Goal: Task Accomplishment & Management: Use online tool/utility

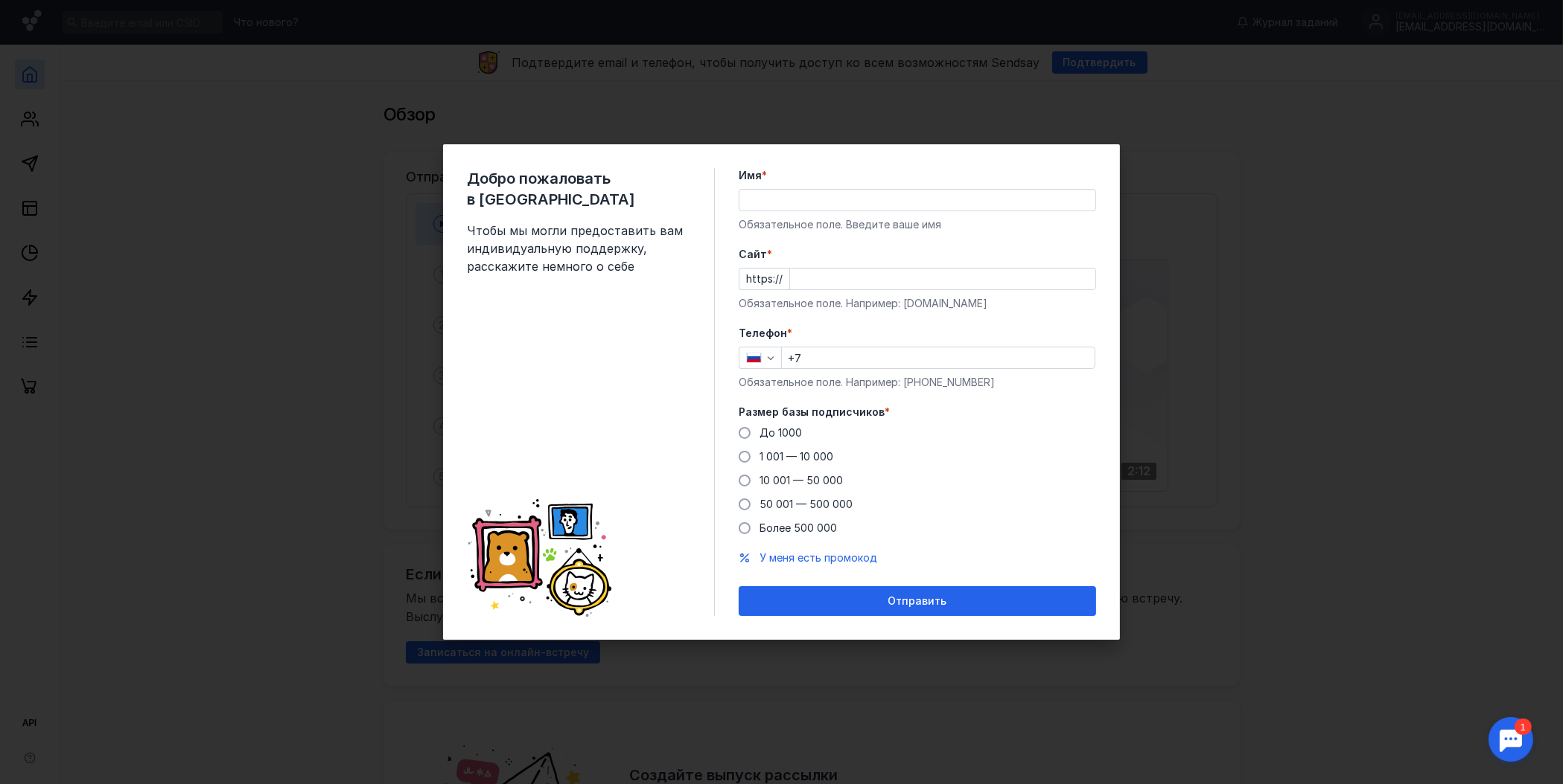
click at [782, 205] on input "Имя *" at bounding box center [917, 200] width 356 height 21
type input "[PERSON_NAME]"
click at [810, 280] on input "Cайт *" at bounding box center [943, 278] width 305 height 21
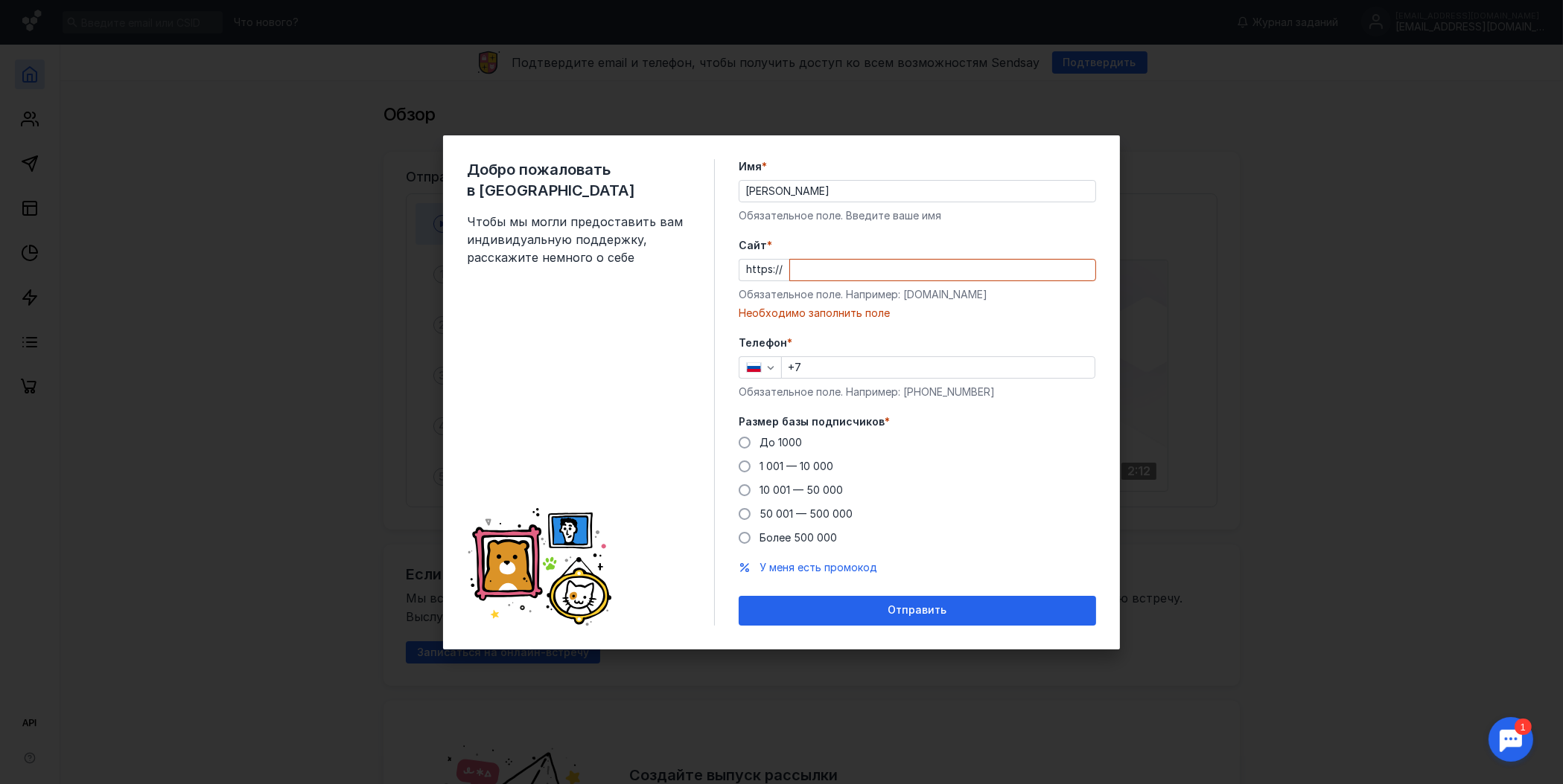
drag, startPoint x: 968, startPoint y: 304, endPoint x: 940, endPoint y: 304, distance: 28.0
click at [940, 304] on div "Cайт * https:// Обязательное поле. Например: [DOMAIN_NAME] Необходимо заполнить…" at bounding box center [917, 279] width 357 height 83
drag, startPoint x: 904, startPoint y: 293, endPoint x: 974, endPoint y: 288, distance: 70.2
click at [974, 288] on div "Обязательное поле. Например: [DOMAIN_NAME]" at bounding box center [917, 295] width 357 height 15
copy div "[DOMAIN_NAME]"
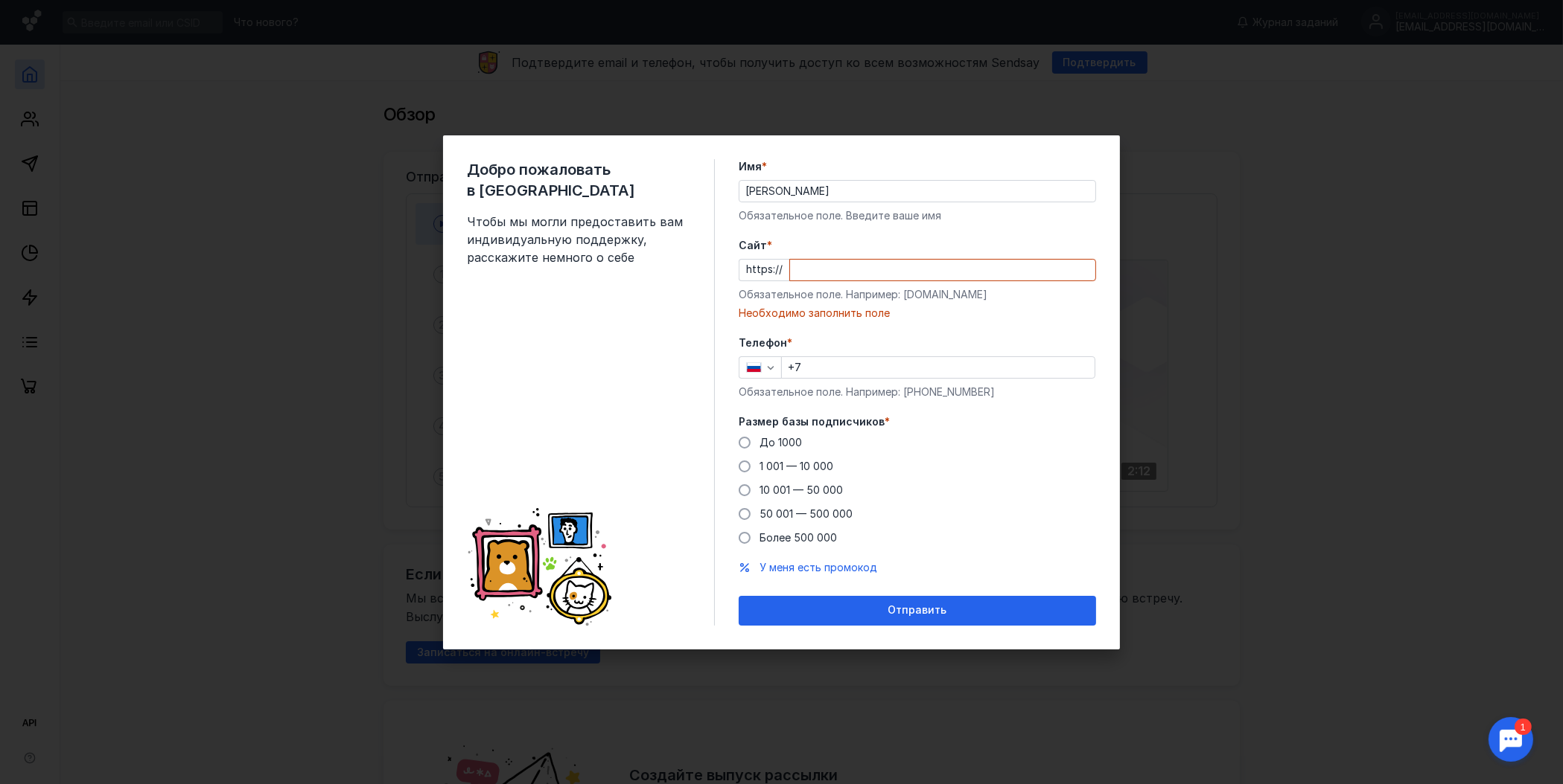
click at [815, 274] on input "Cайт *" at bounding box center [943, 270] width 305 height 21
paste input "[DOMAIN_NAME]"
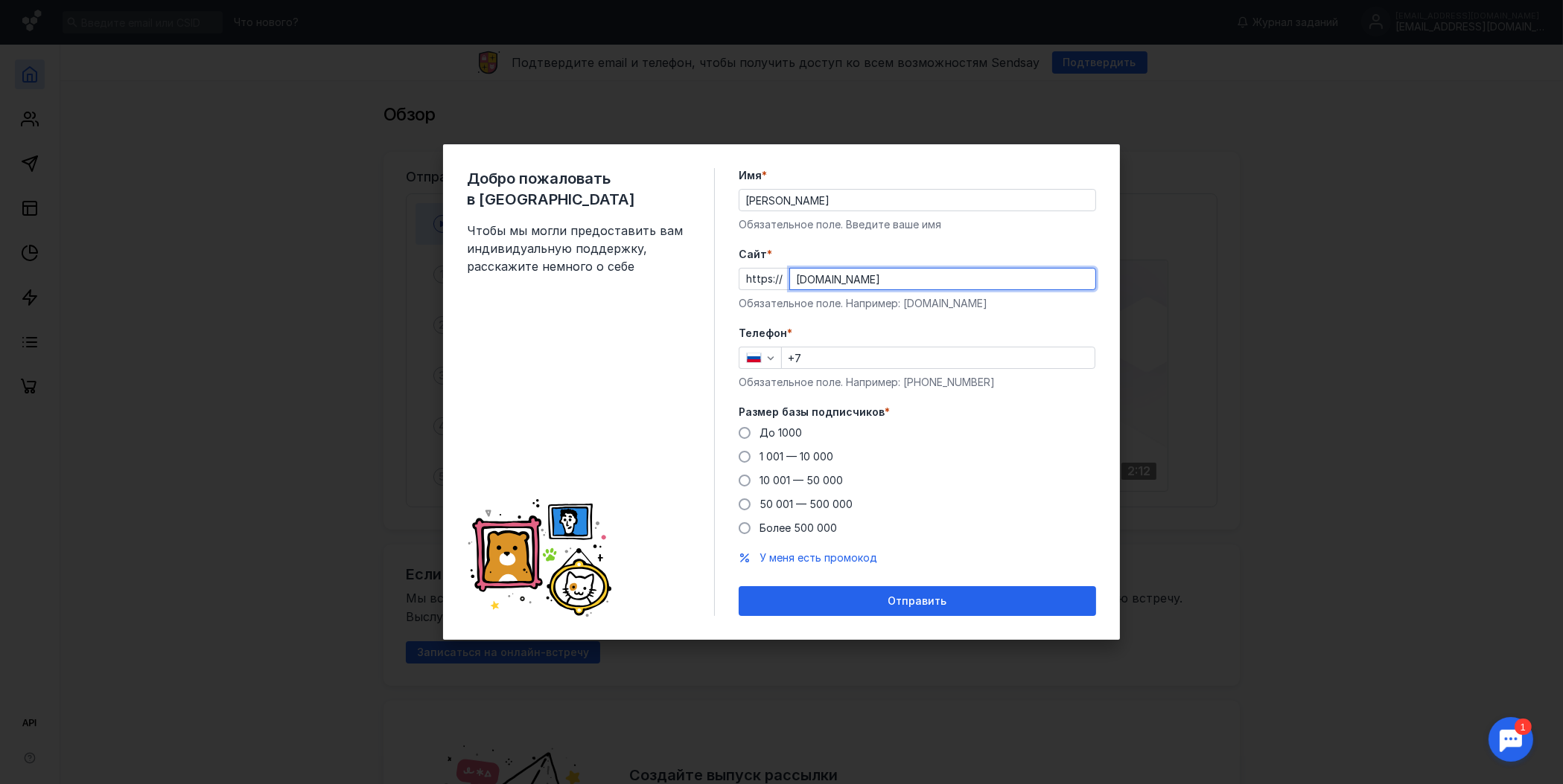
type input "[DOMAIN_NAME]"
click at [825, 367] on input "+7" at bounding box center [938, 357] width 313 height 21
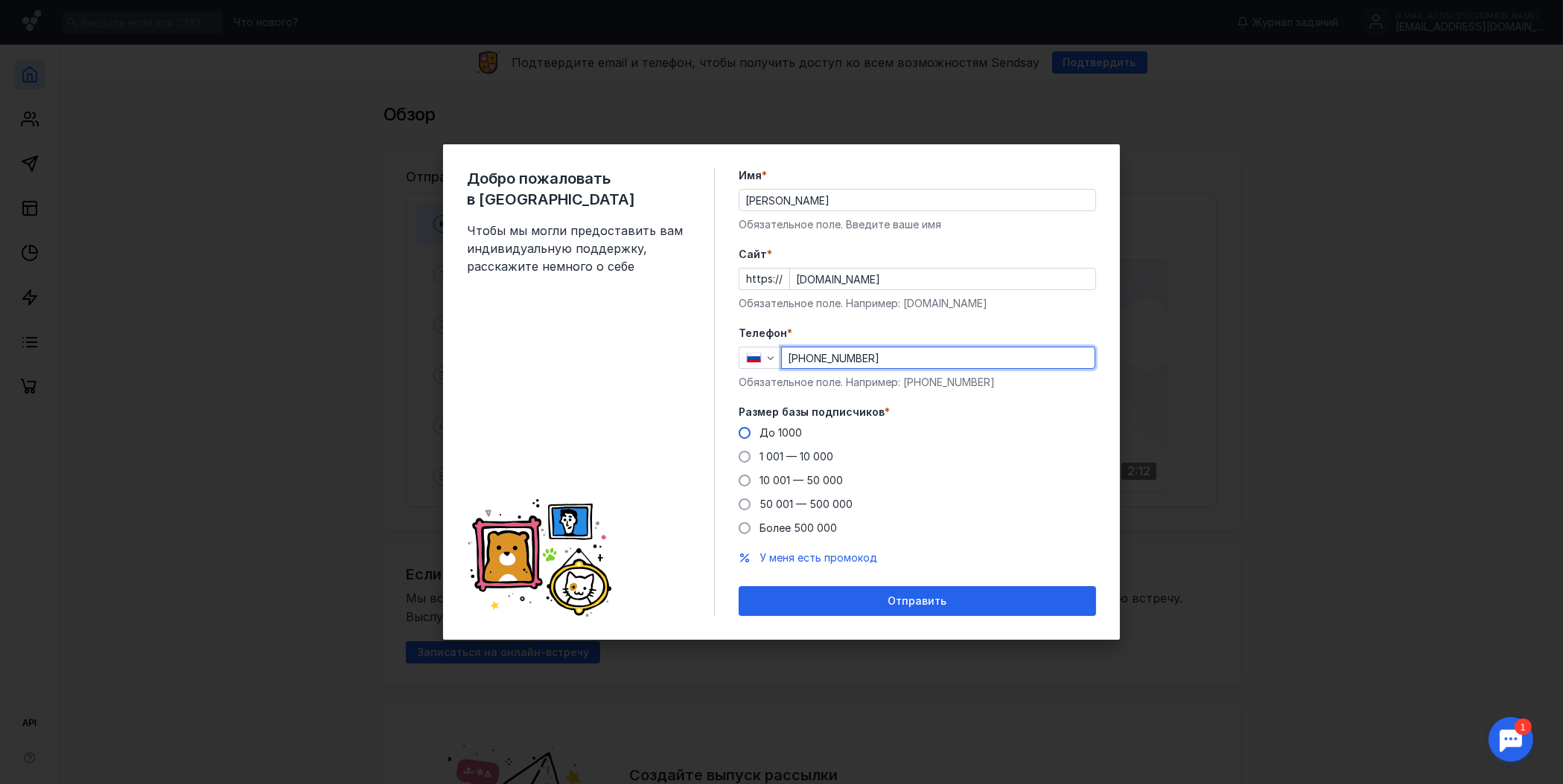
type input "[PHONE_NUMBER]"
click at [742, 437] on span at bounding box center [744, 433] width 12 height 12
click at [0, 0] on input "До 1000" at bounding box center [0, 0] width 0 height 0
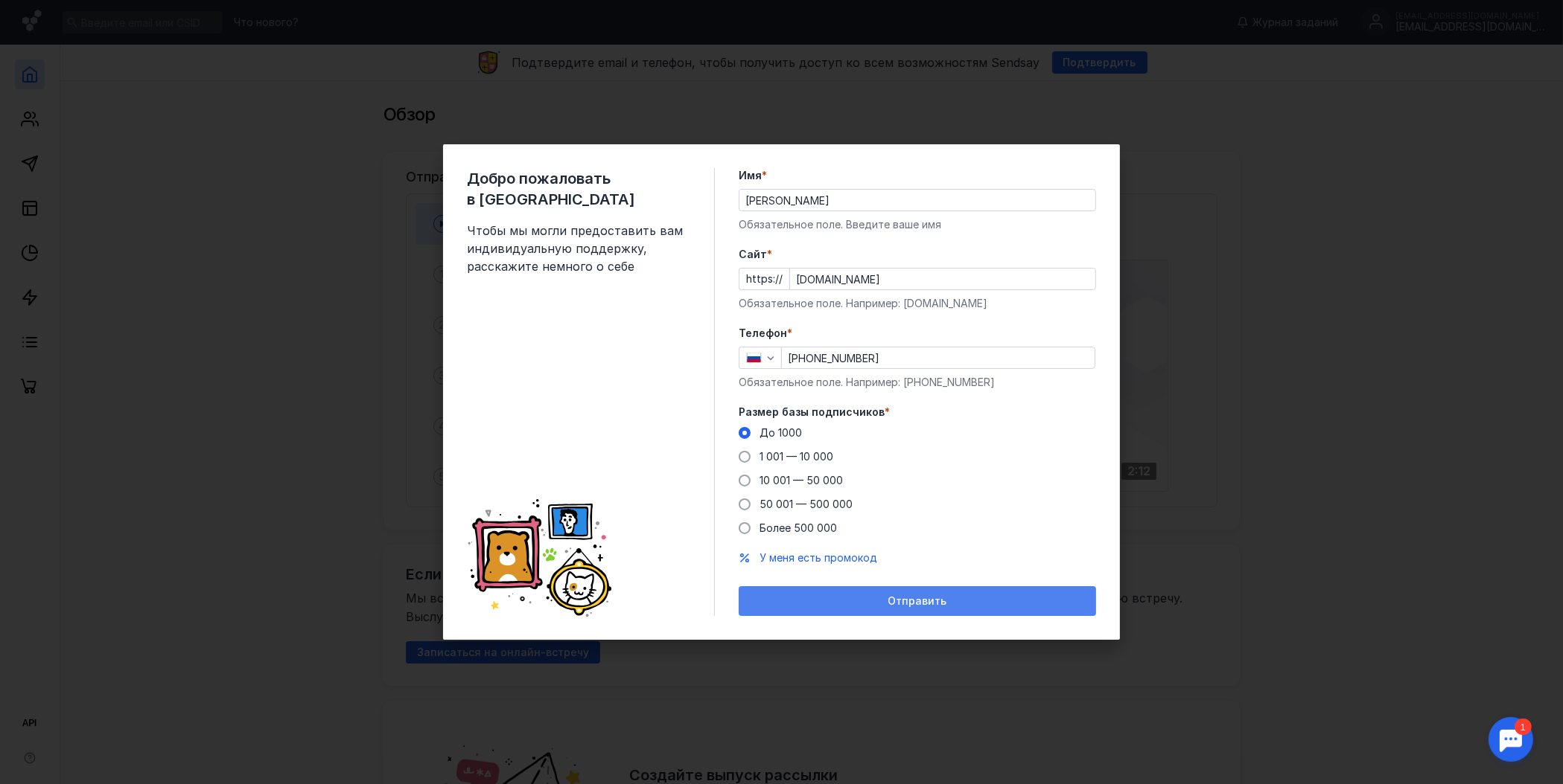
click at [852, 595] on div "Отправить" at bounding box center [917, 601] width 342 height 13
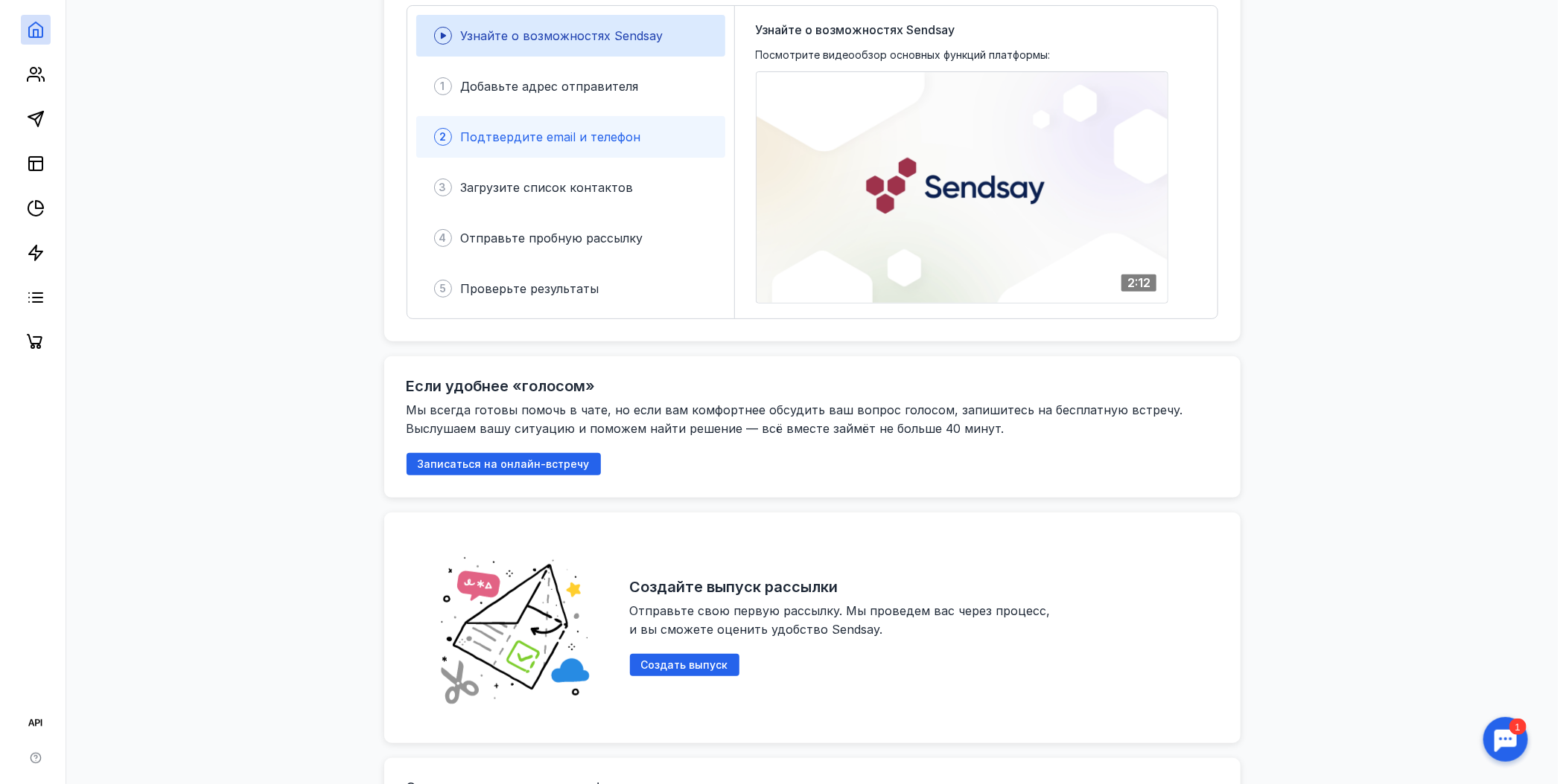
scroll to position [372, 0]
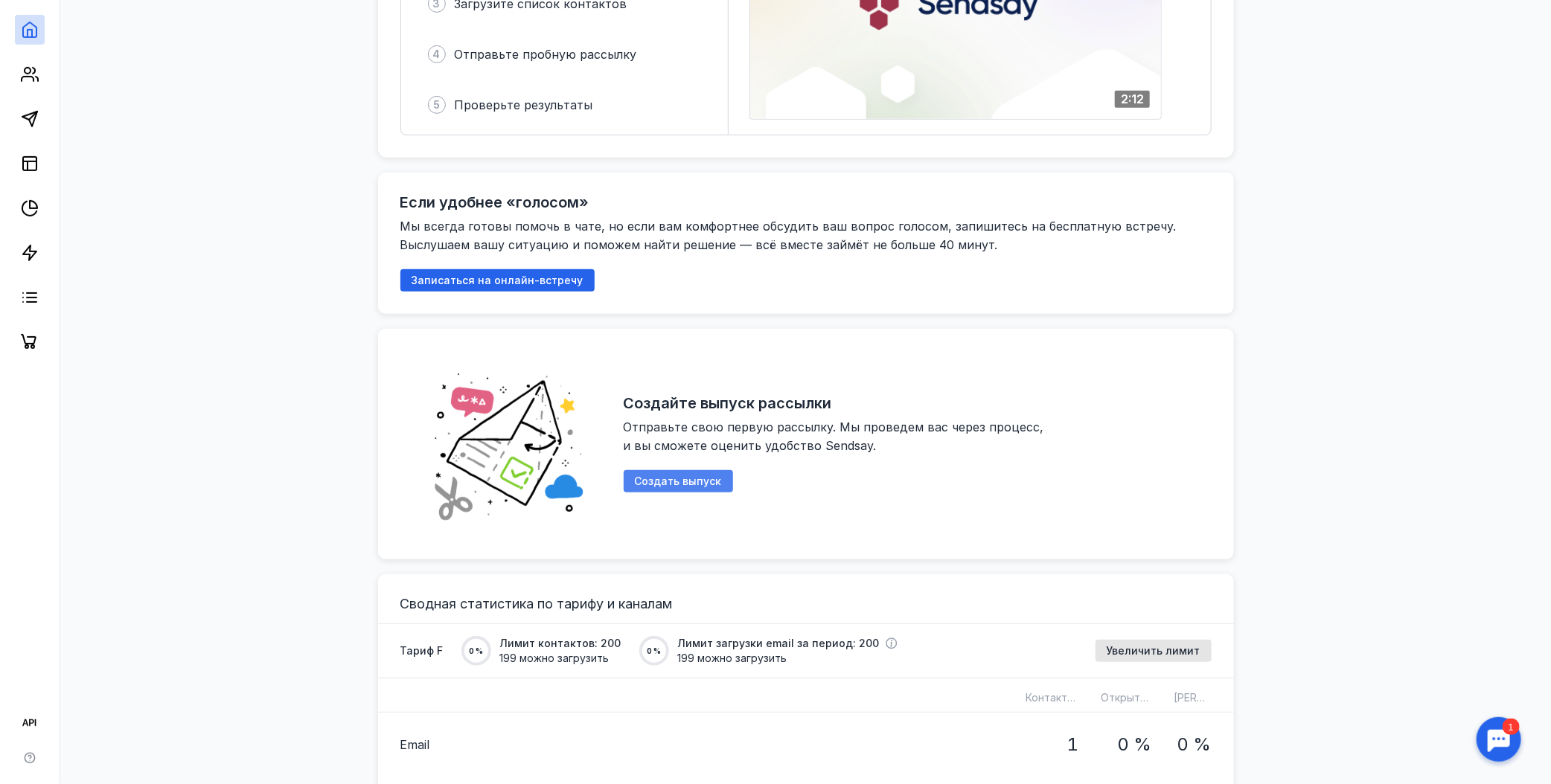
click at [675, 485] on span "Создать выпуск" at bounding box center [679, 481] width 87 height 13
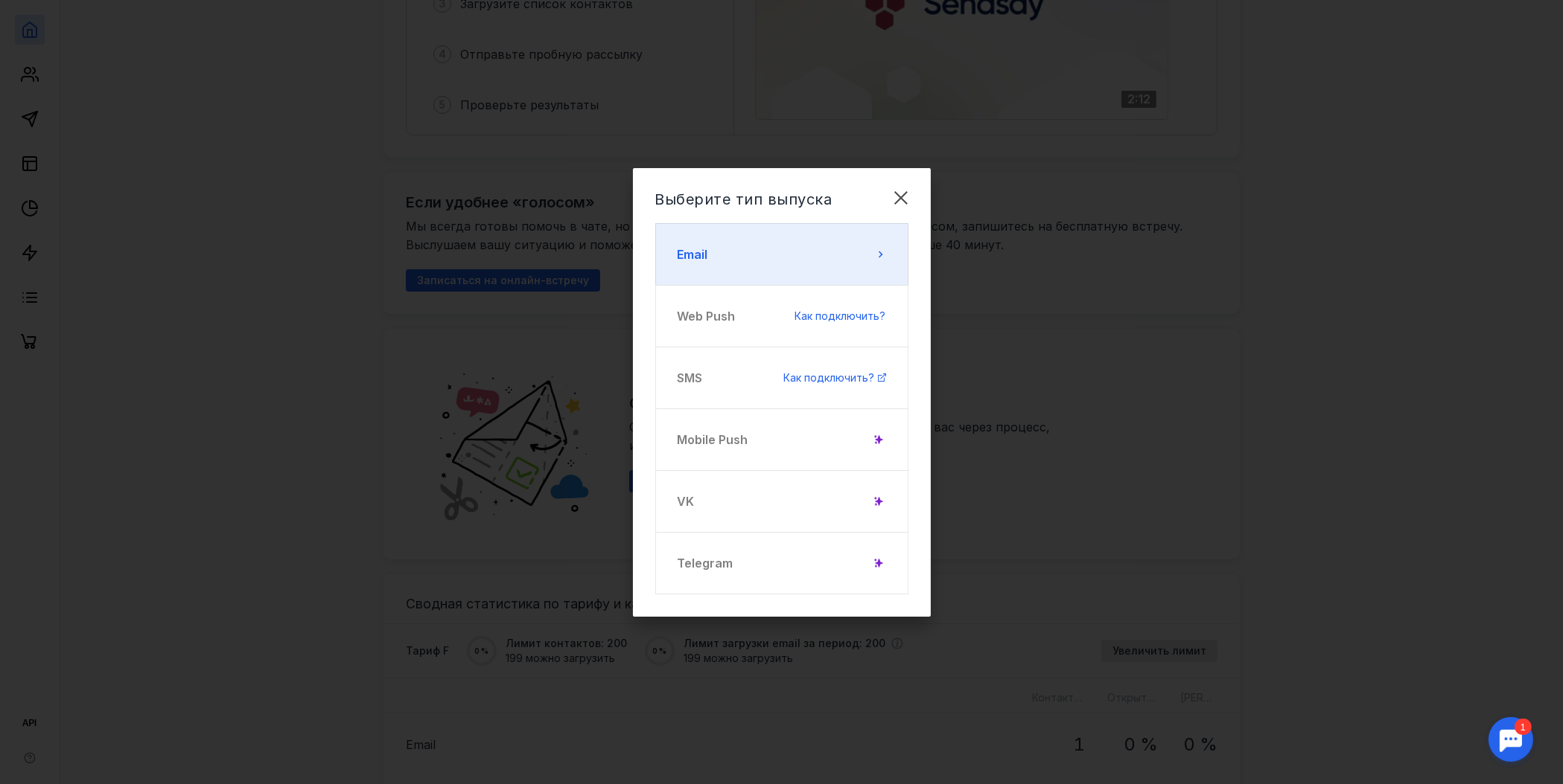
click at [748, 252] on button "Email" at bounding box center [782, 254] width 253 height 63
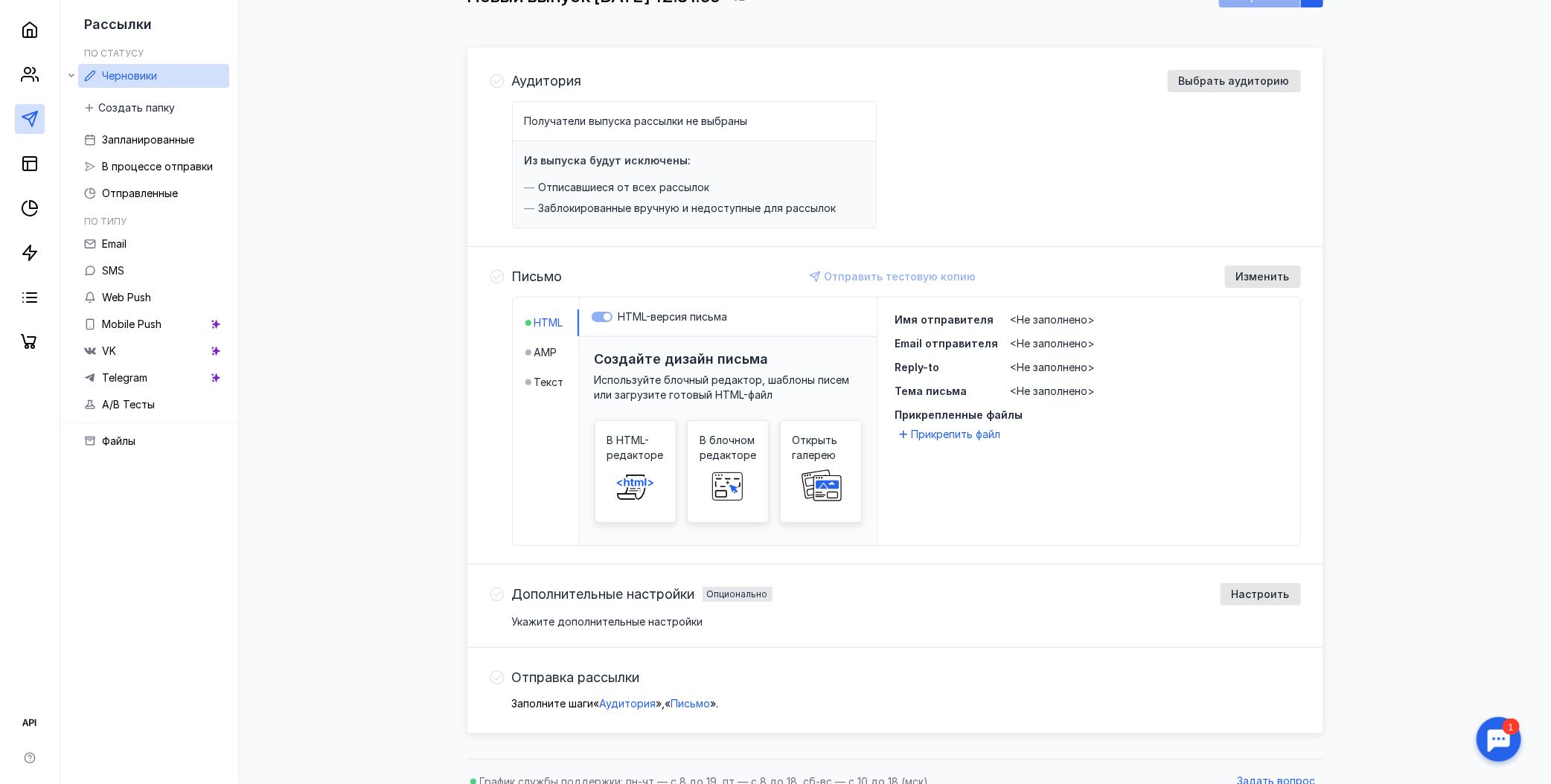
scroll to position [143, 0]
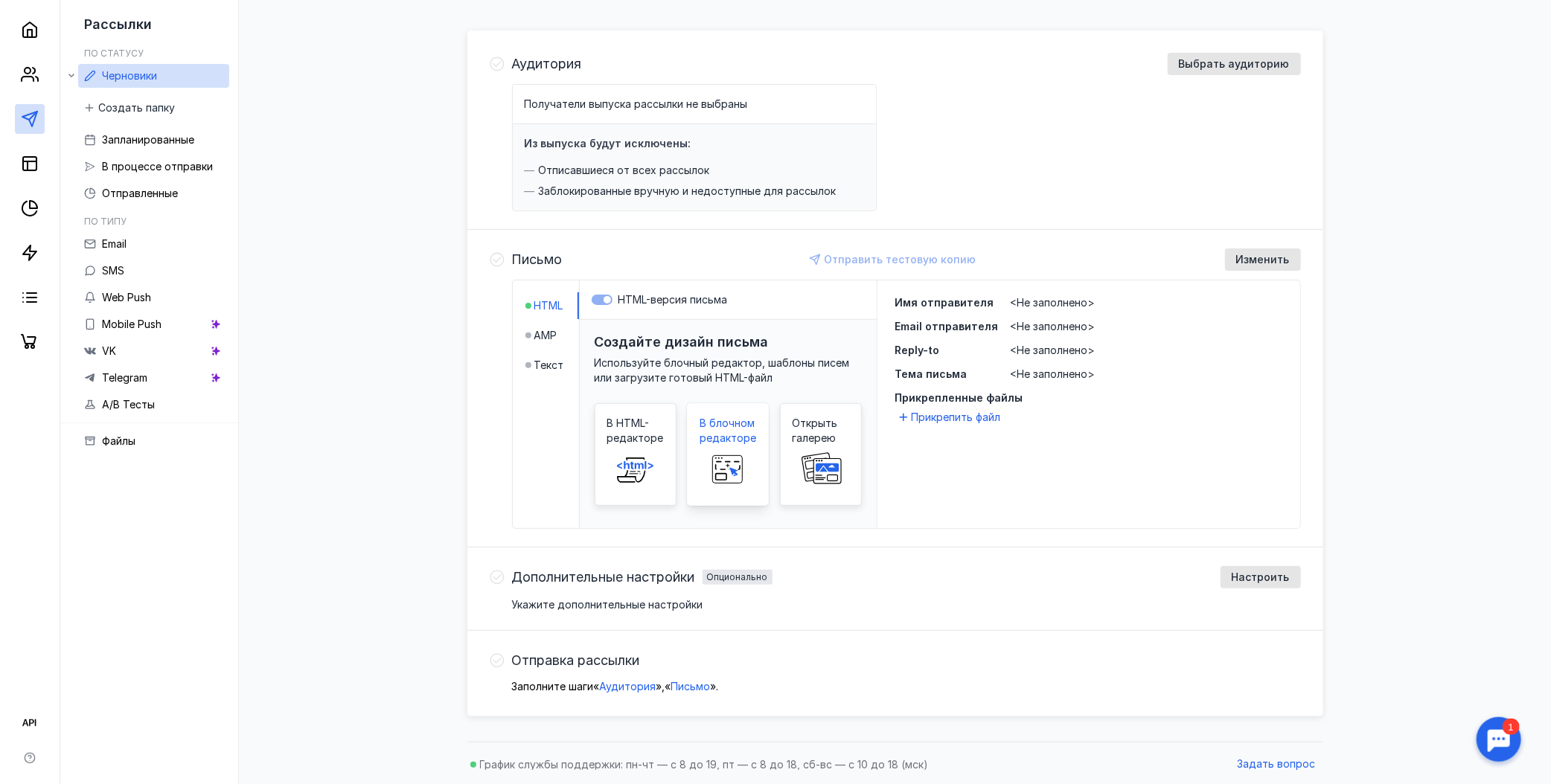
click at [713, 433] on span "В блочном редакторе" at bounding box center [727, 430] width 56 height 29
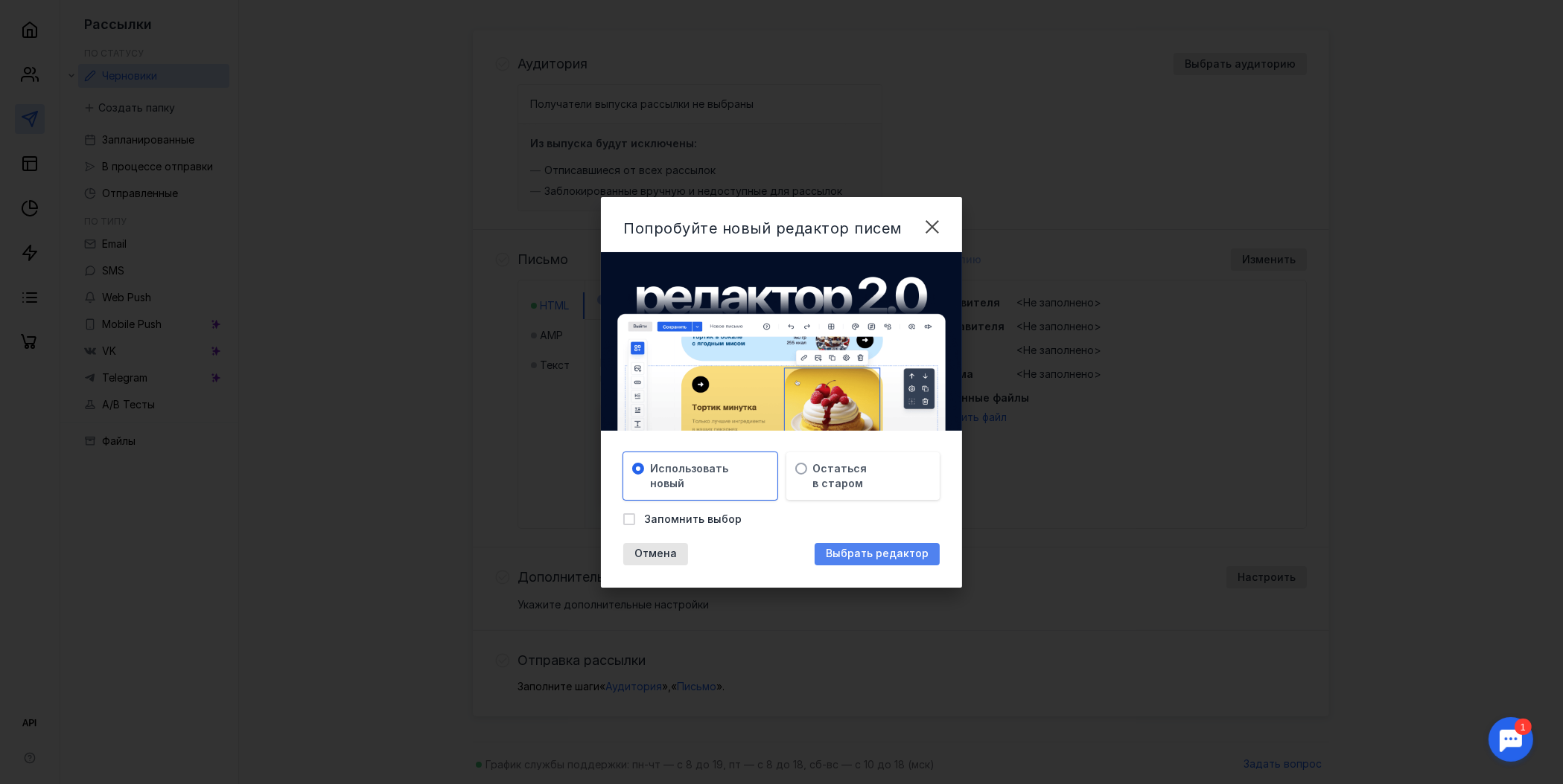
click at [904, 546] on div "Выбрать редактор" at bounding box center [877, 554] width 125 height 23
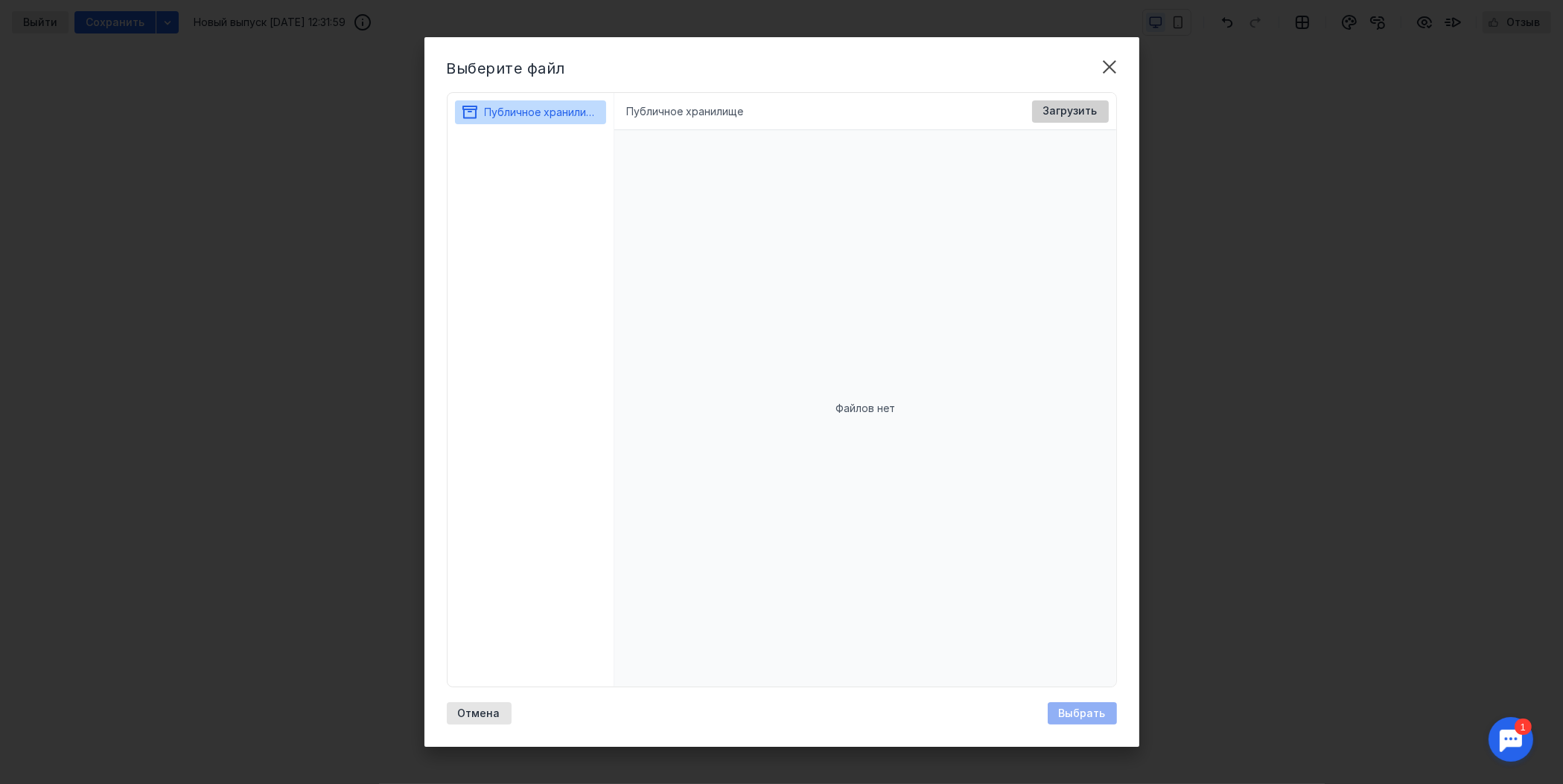
click at [1065, 102] on div "Загрузить" at bounding box center [1070, 112] width 76 height 23
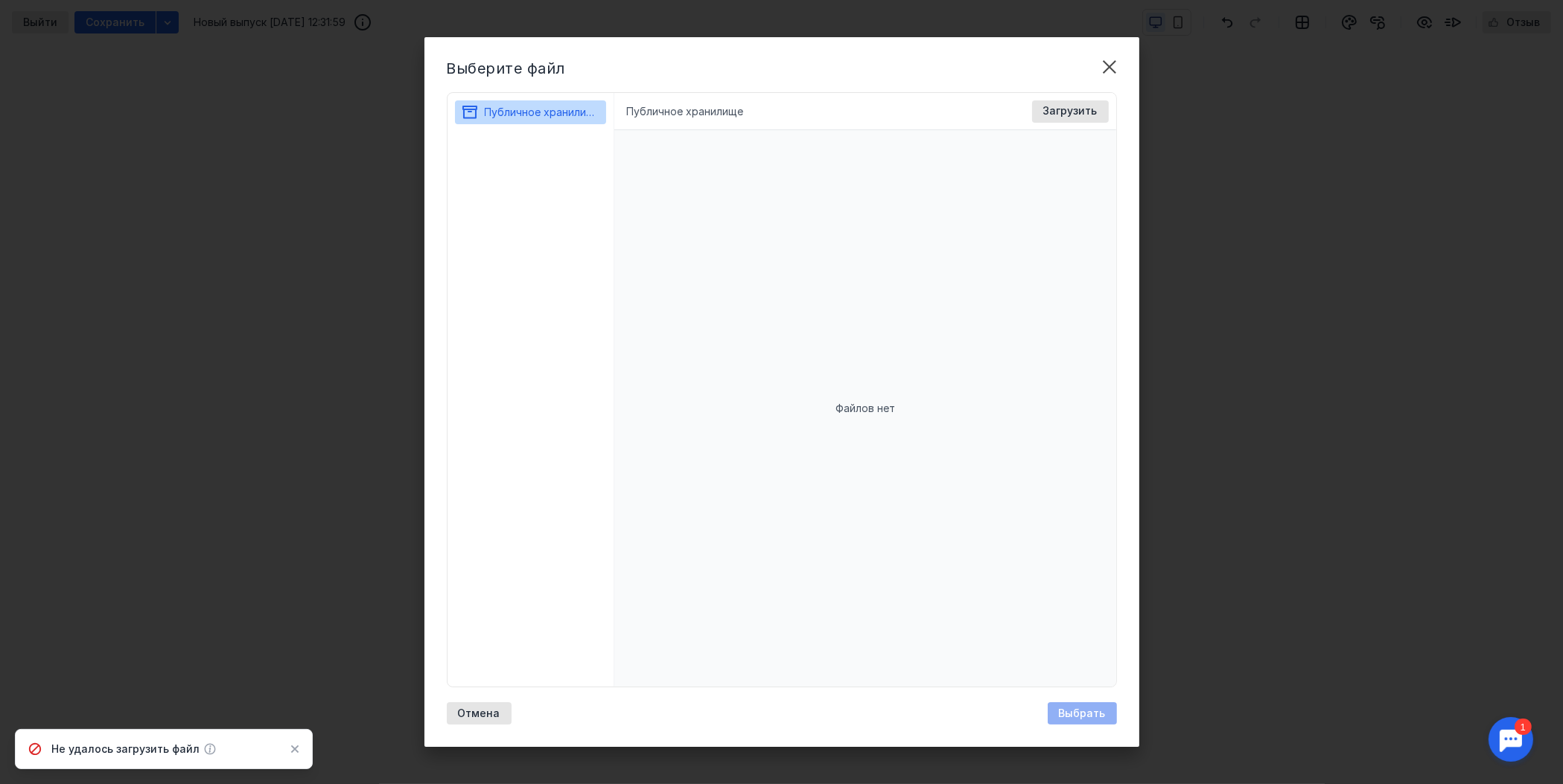
click at [903, 485] on div "Файлов нет" at bounding box center [865, 408] width 502 height 557
click at [829, 136] on div "Файлов нет" at bounding box center [865, 408] width 502 height 557
click at [899, 332] on div "Файлов нет" at bounding box center [865, 408] width 502 height 557
click at [858, 414] on span "Файлов нет" at bounding box center [865, 408] width 60 height 15
click at [1052, 116] on span "Загрузить" at bounding box center [1070, 111] width 55 height 13
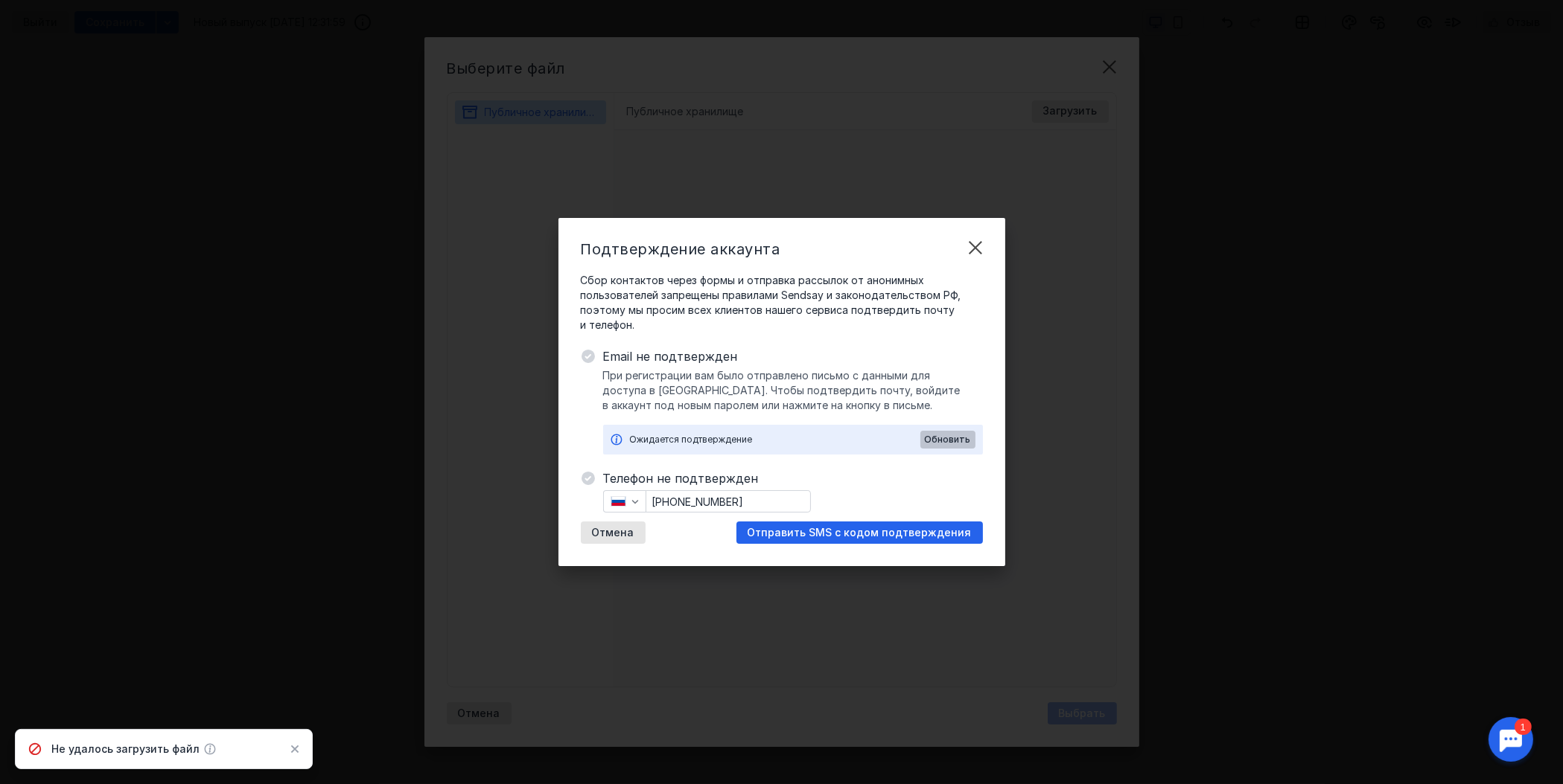
click at [957, 439] on span "Обновить" at bounding box center [947, 439] width 46 height 10
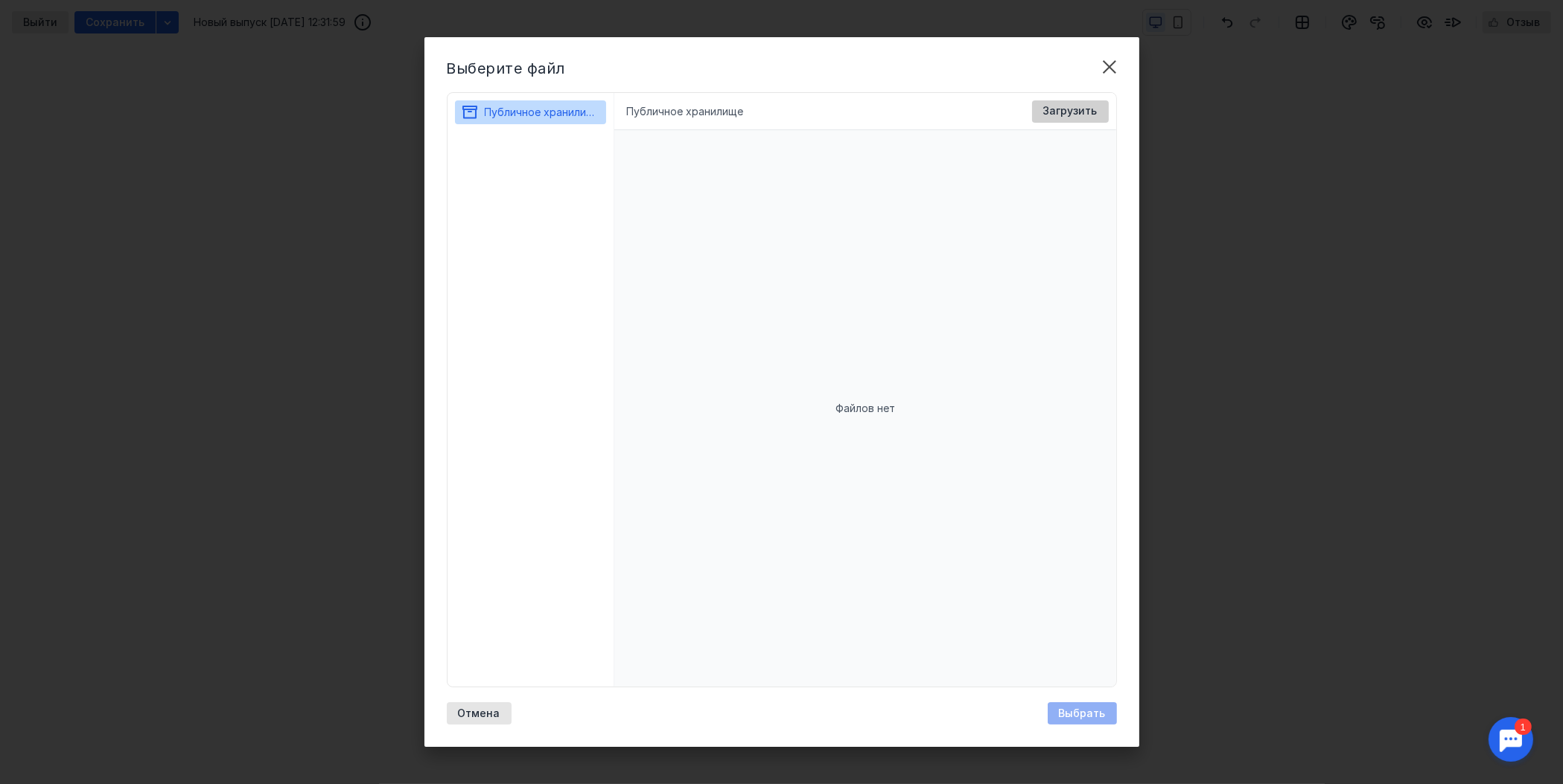
click at [1061, 110] on span "Загрузить" at bounding box center [1070, 111] width 55 height 13
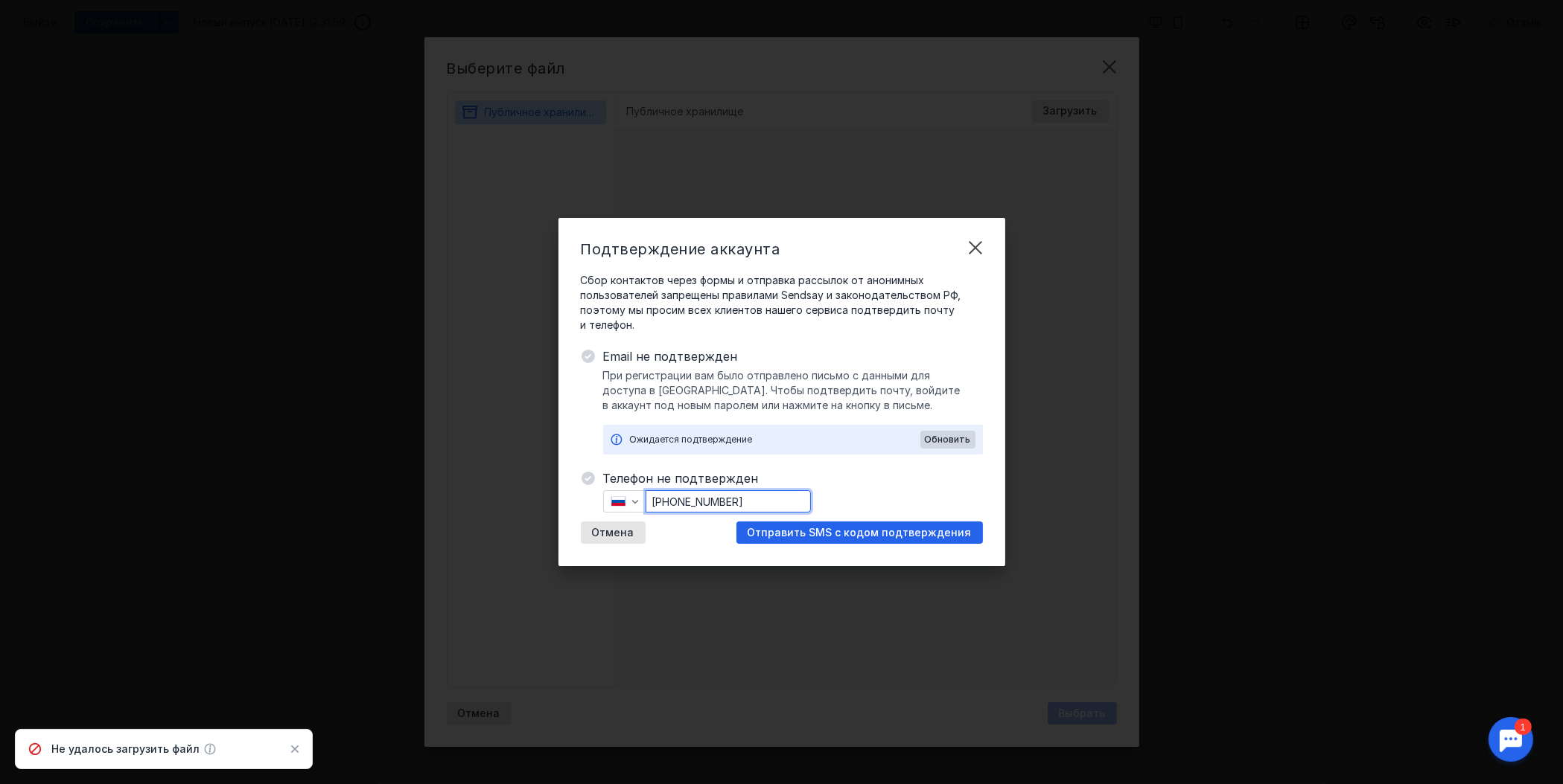
click at [744, 496] on input "[PHONE_NUMBER]" at bounding box center [727, 501] width 164 height 21
drag, startPoint x: 769, startPoint y: 496, endPoint x: 678, endPoint y: 496, distance: 91.0
click at [678, 496] on input "[PHONE_NUMBER]" at bounding box center [727, 501] width 164 height 21
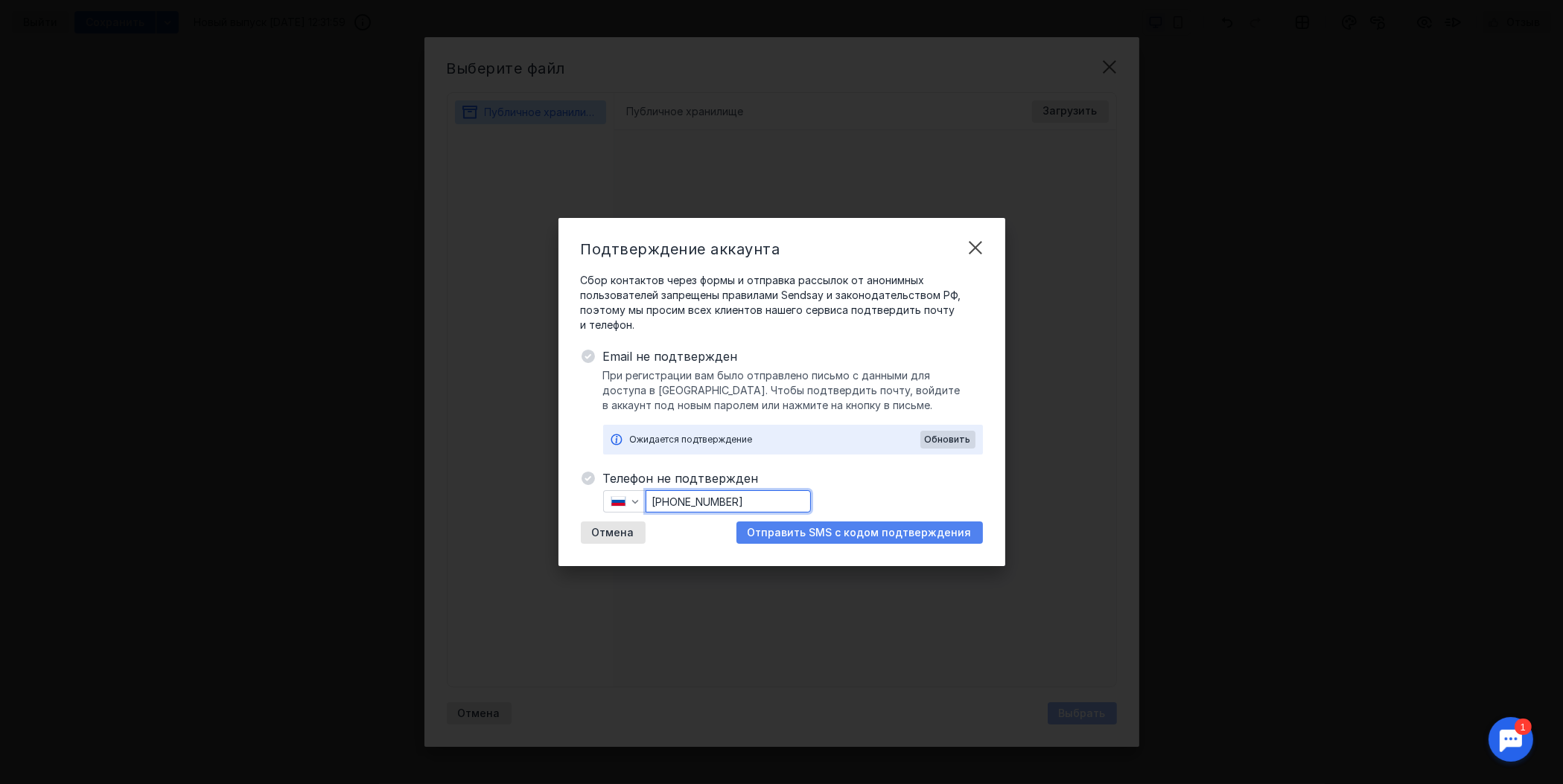
type input "[PHONE_NUMBER]"
click at [875, 529] on span "Отправить SMS с кодом подтверждения" at bounding box center [859, 532] width 224 height 13
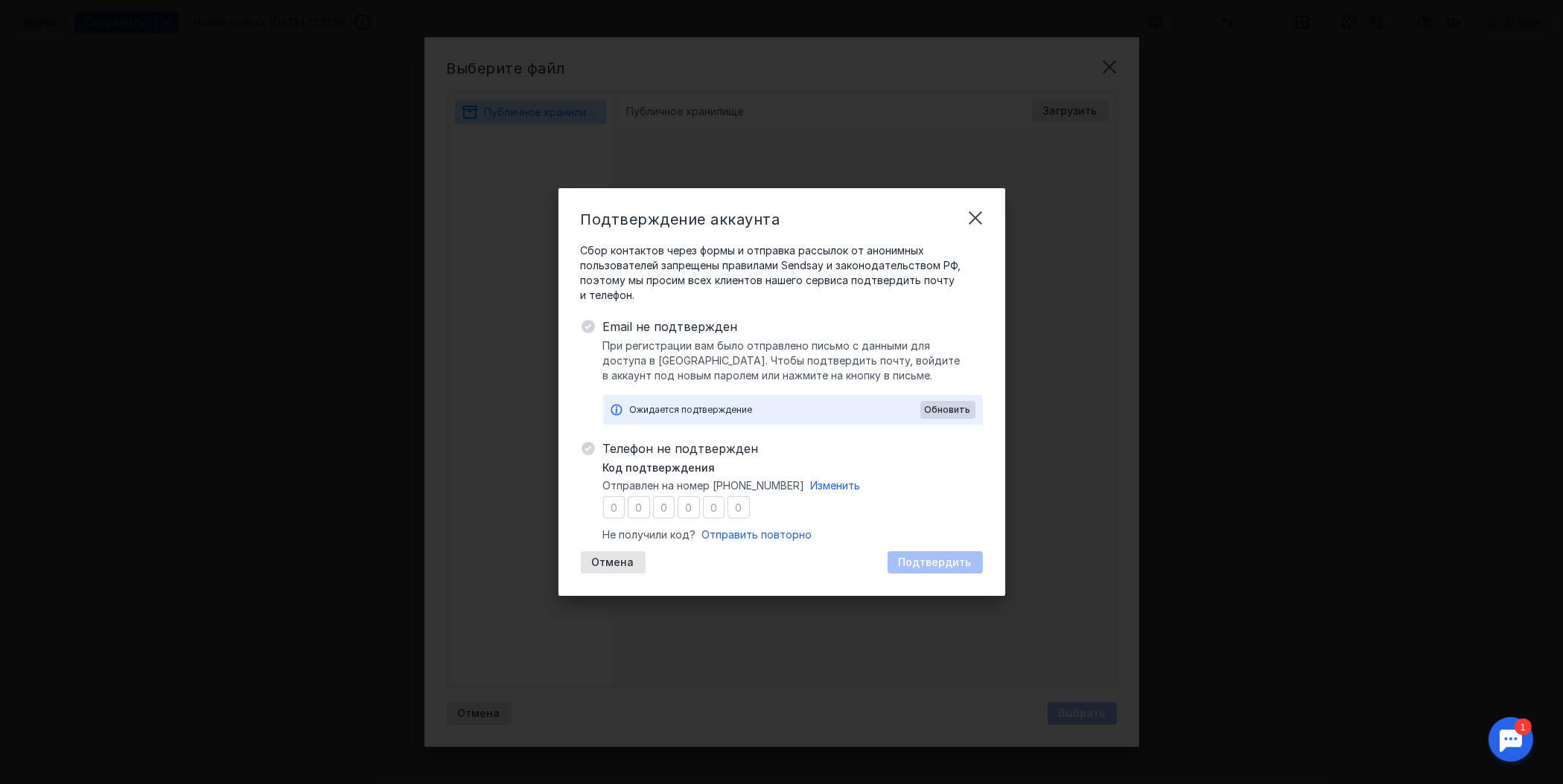
type input "5"
type input "3"
type input "8"
type input "7"
type input "0"
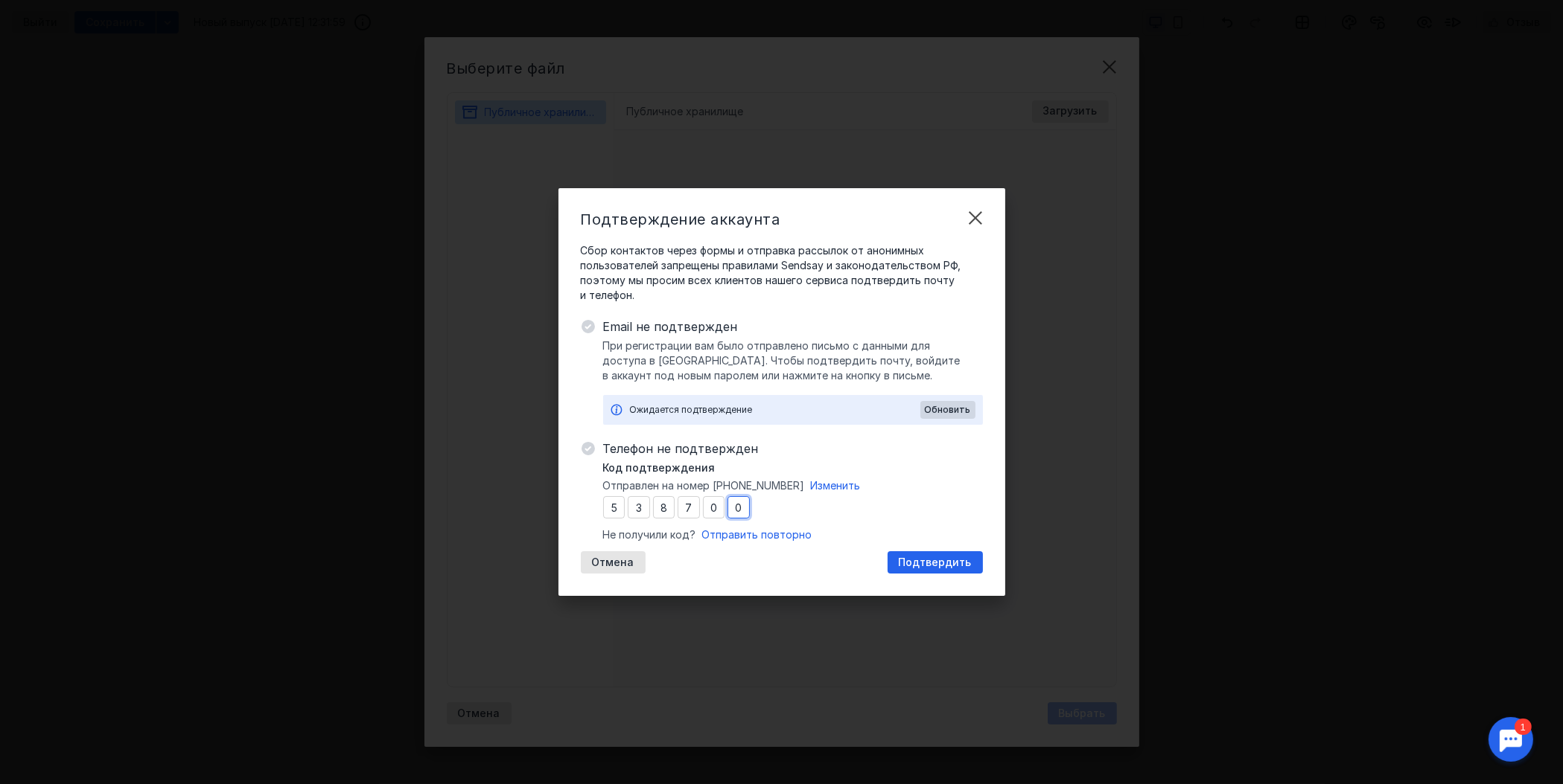
type input "0"
click at [916, 548] on div "Телефон не подтвержден Код подтверждения Отправлен на номер [PHONE_NUMBER] Изме…" at bounding box center [793, 506] width 380 height 134
click at [928, 564] on span "Подтвердить" at bounding box center [935, 563] width 73 height 13
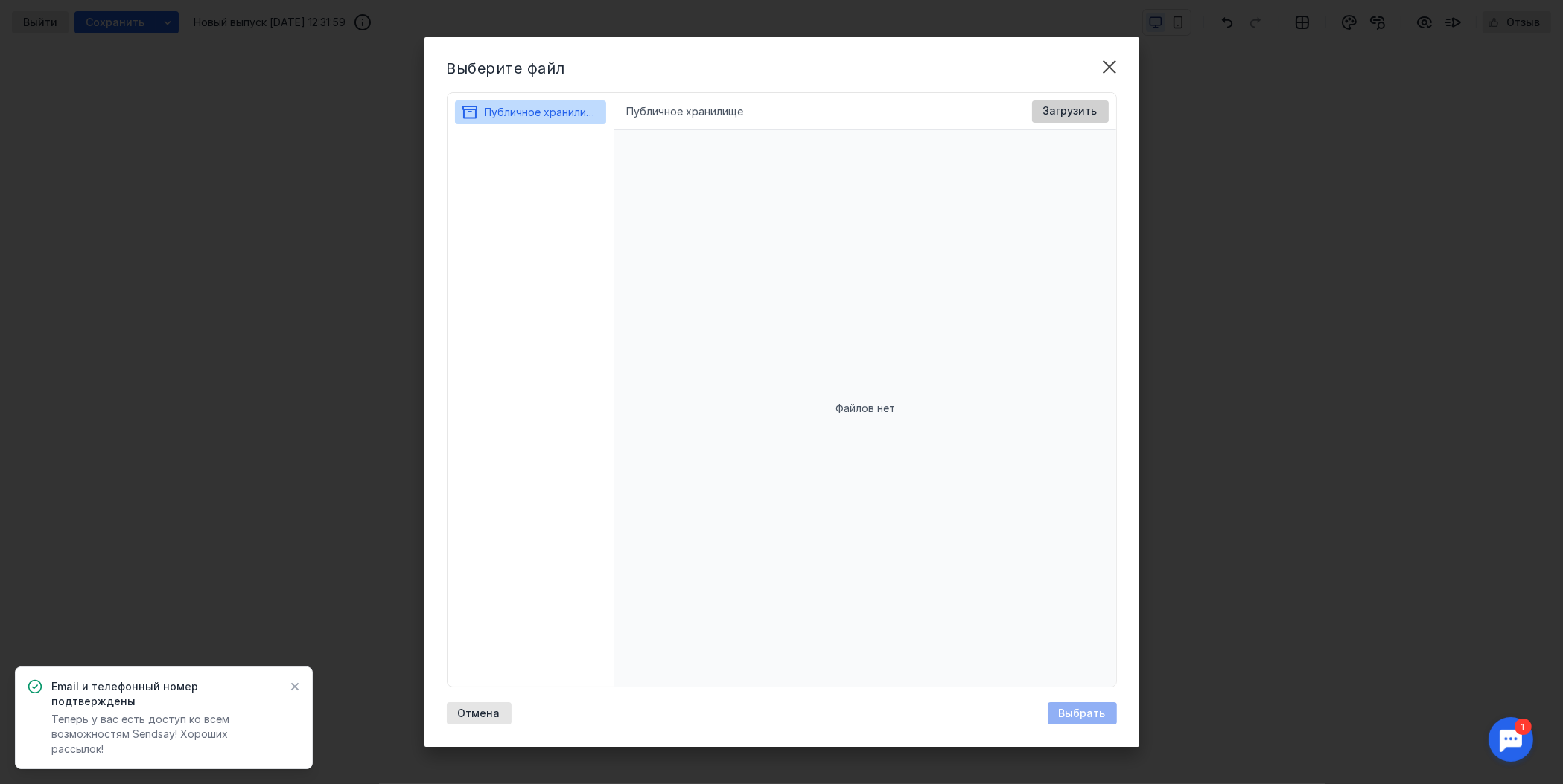
click at [1058, 112] on span "Загрузить" at bounding box center [1070, 111] width 55 height 13
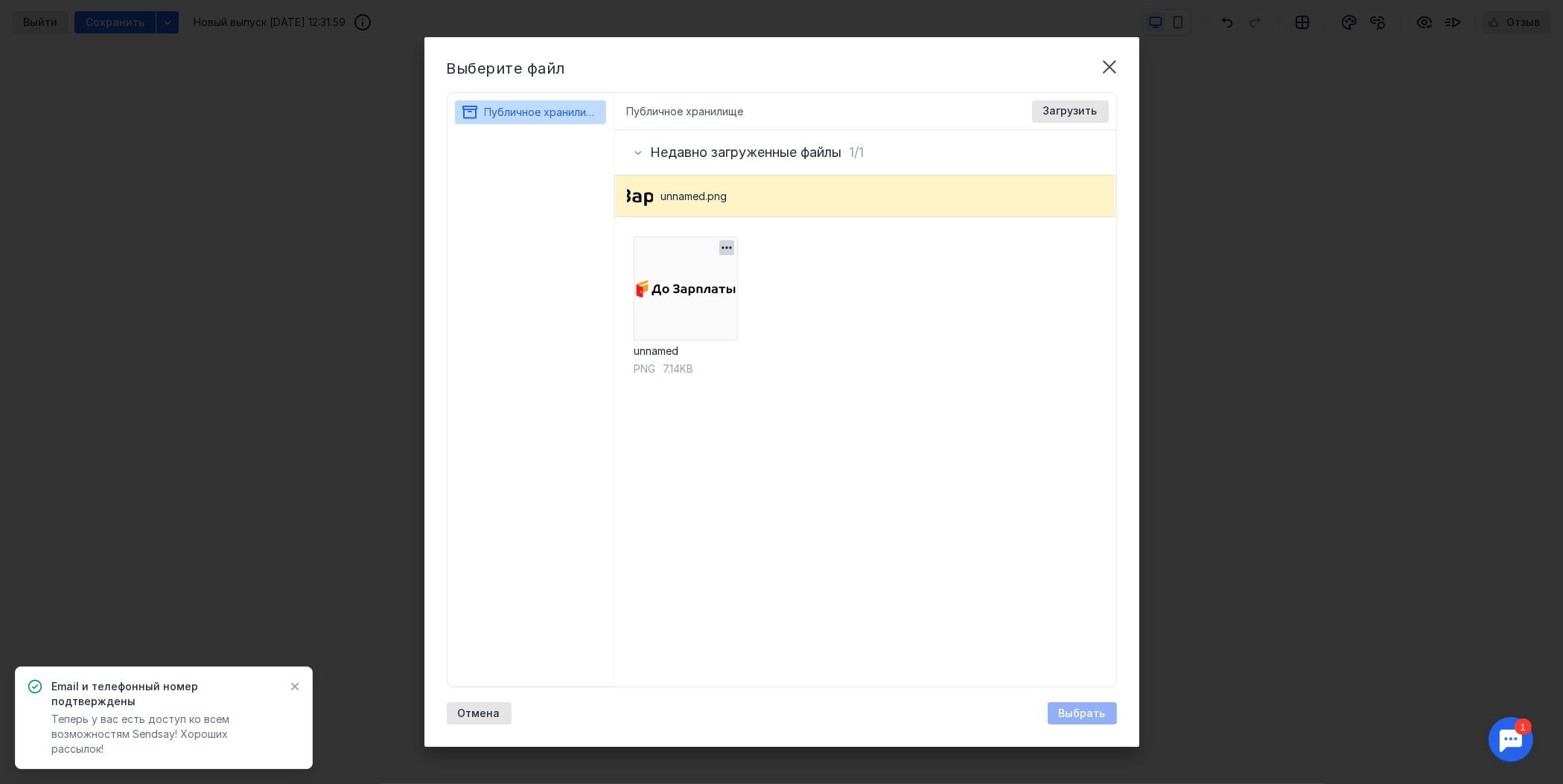
click at [717, 290] on img at bounding box center [685, 288] width 104 height 104
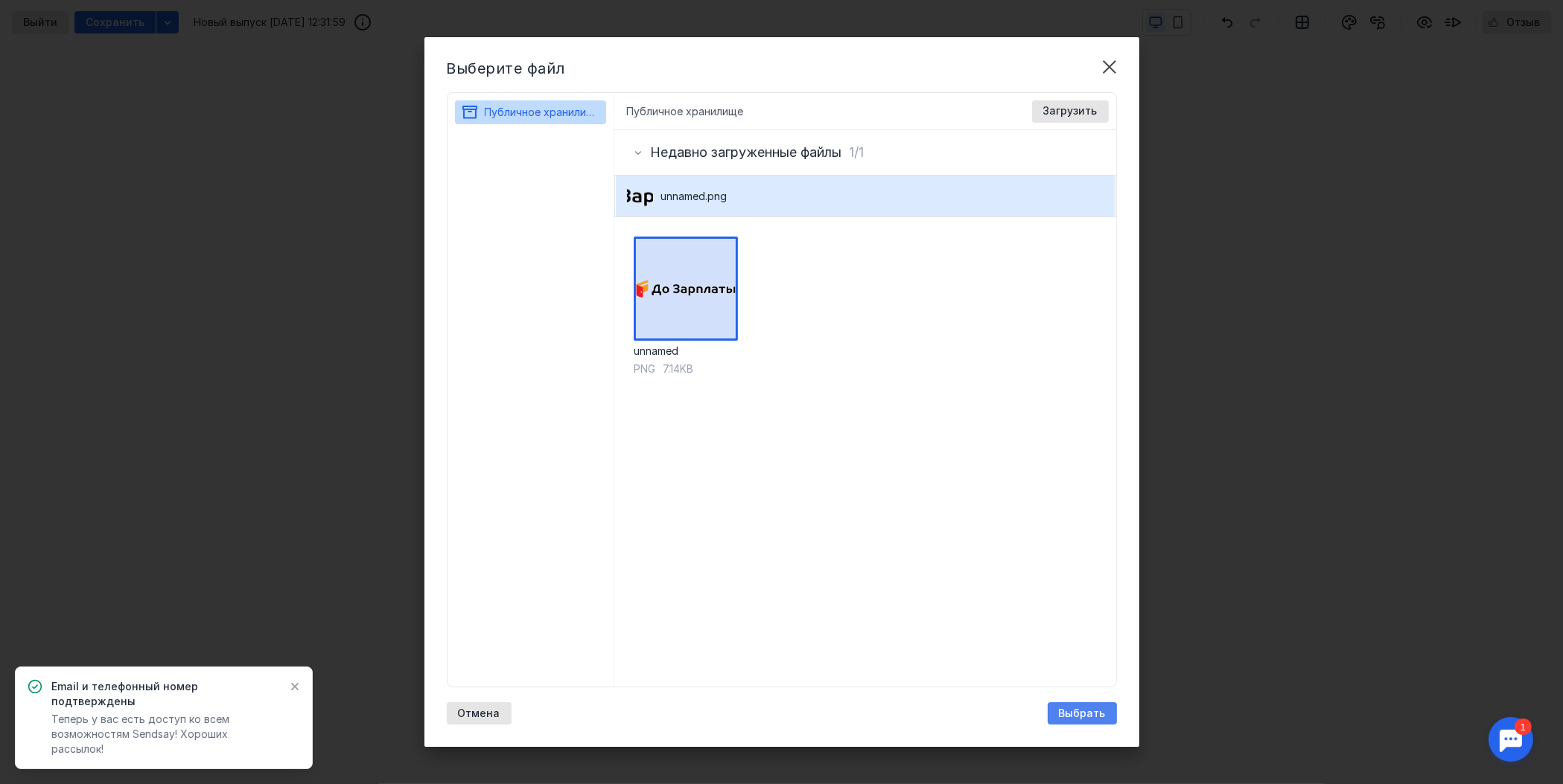
click at [1069, 718] on span "Выбрать" at bounding box center [1082, 714] width 47 height 13
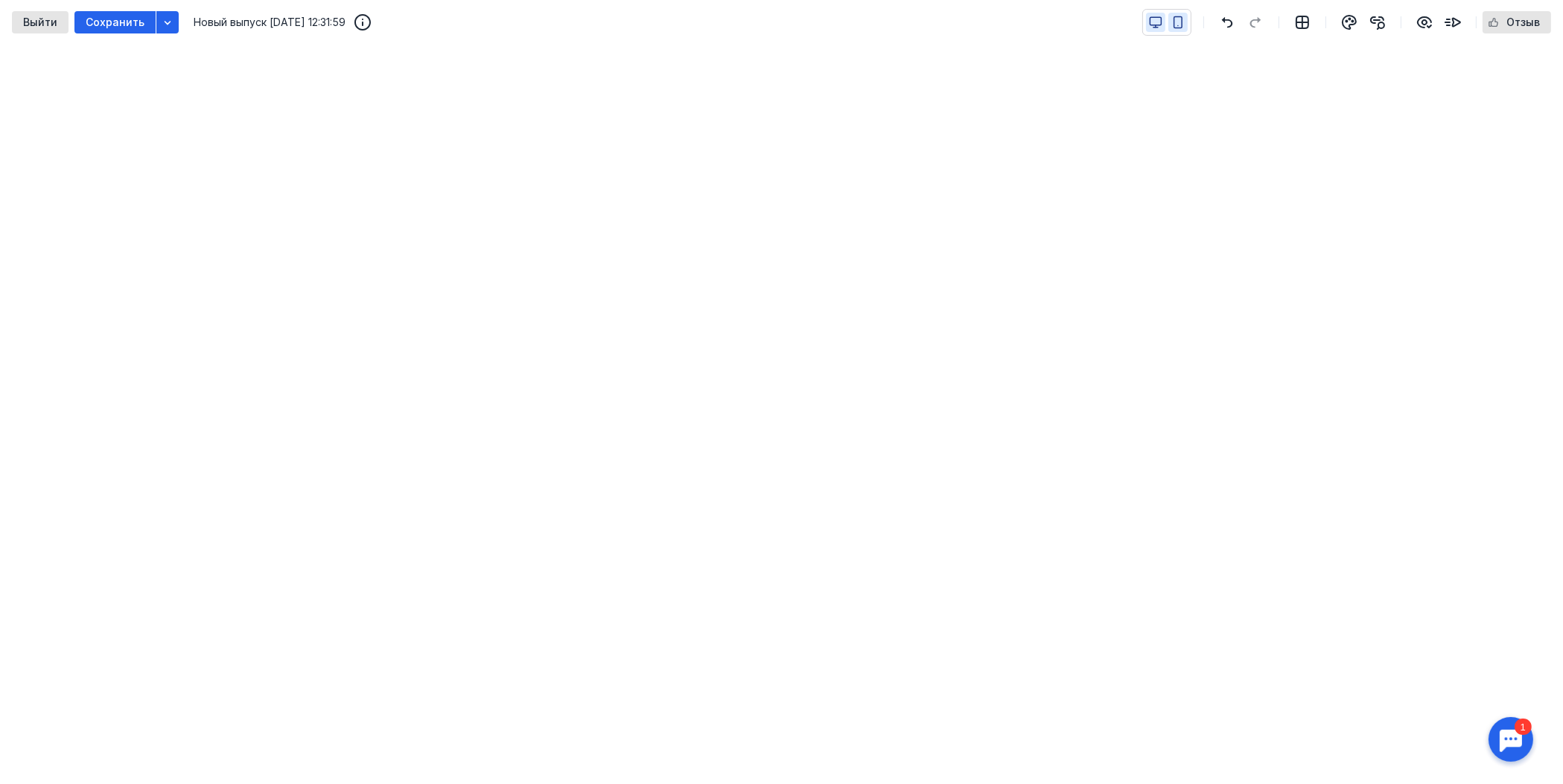
click at [1182, 21] on icon "button" at bounding box center [1178, 23] width 13 height 13
click at [1151, 26] on icon "button" at bounding box center [1155, 23] width 13 height 13
click at [162, 24] on icon "button" at bounding box center [168, 23] width 12 height 12
click at [1302, 37] on div "Выйти Сохранить Новый выпуск [DATE] 12:31:59 Отзыв" at bounding box center [781, 22] width 1563 height 44
click at [1302, 29] on icon "button" at bounding box center [1302, 23] width 12 height 12
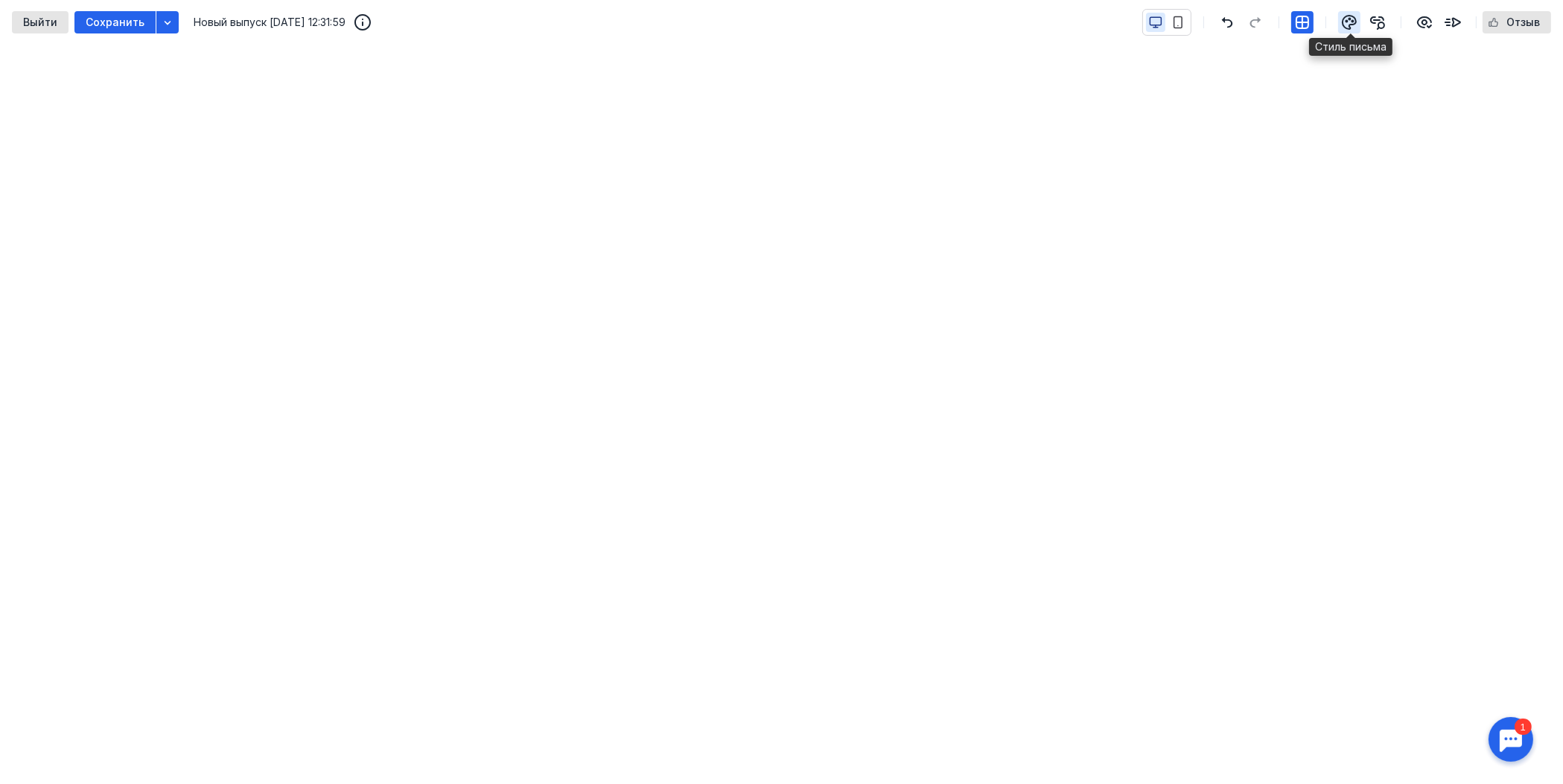
click at [1342, 23] on icon "button" at bounding box center [1348, 22] width 18 height 18
click at [163, 17] on icon "button" at bounding box center [168, 23] width 12 height 12
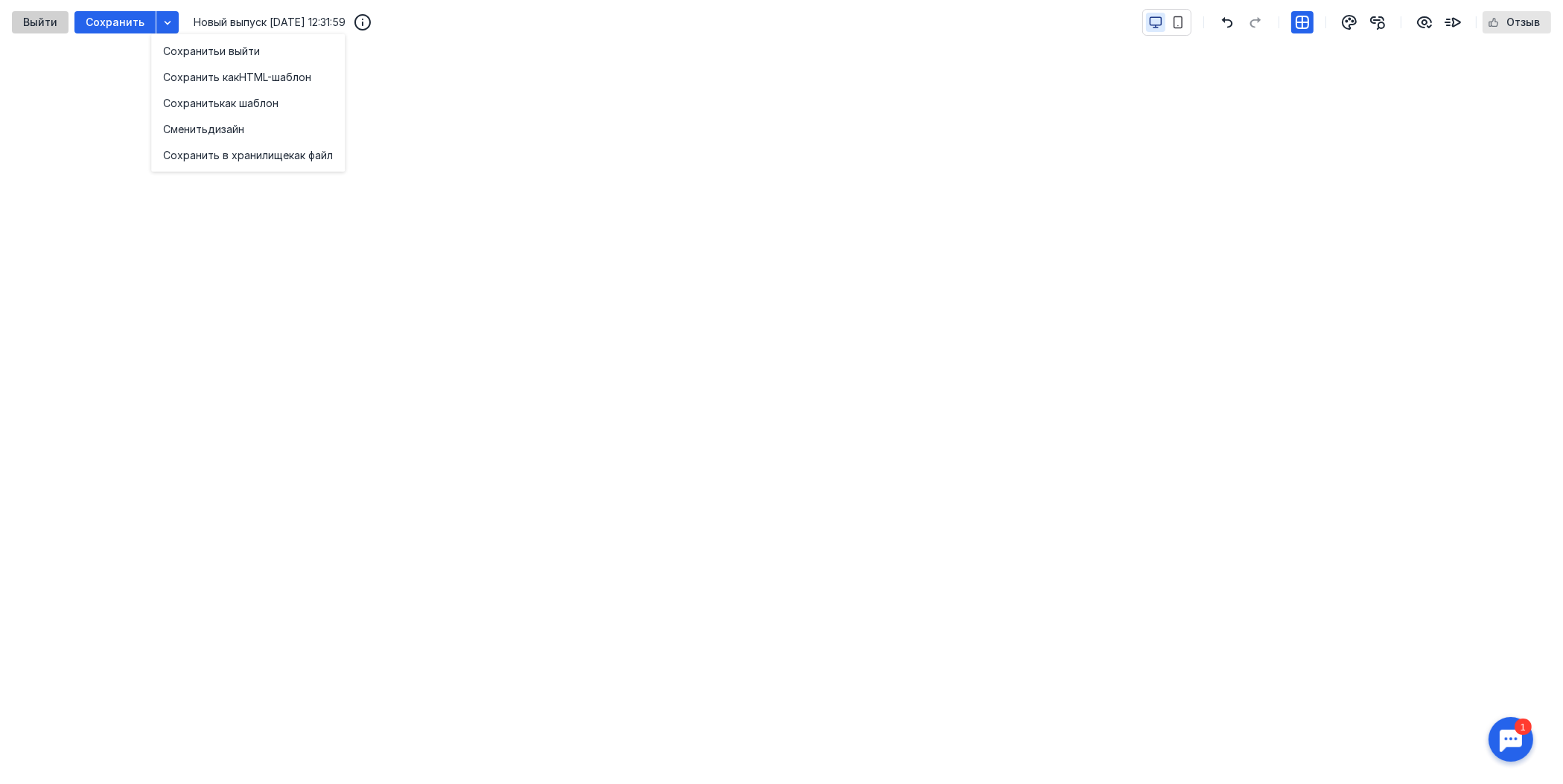
click at [39, 21] on span "Выйти" at bounding box center [40, 23] width 34 height 13
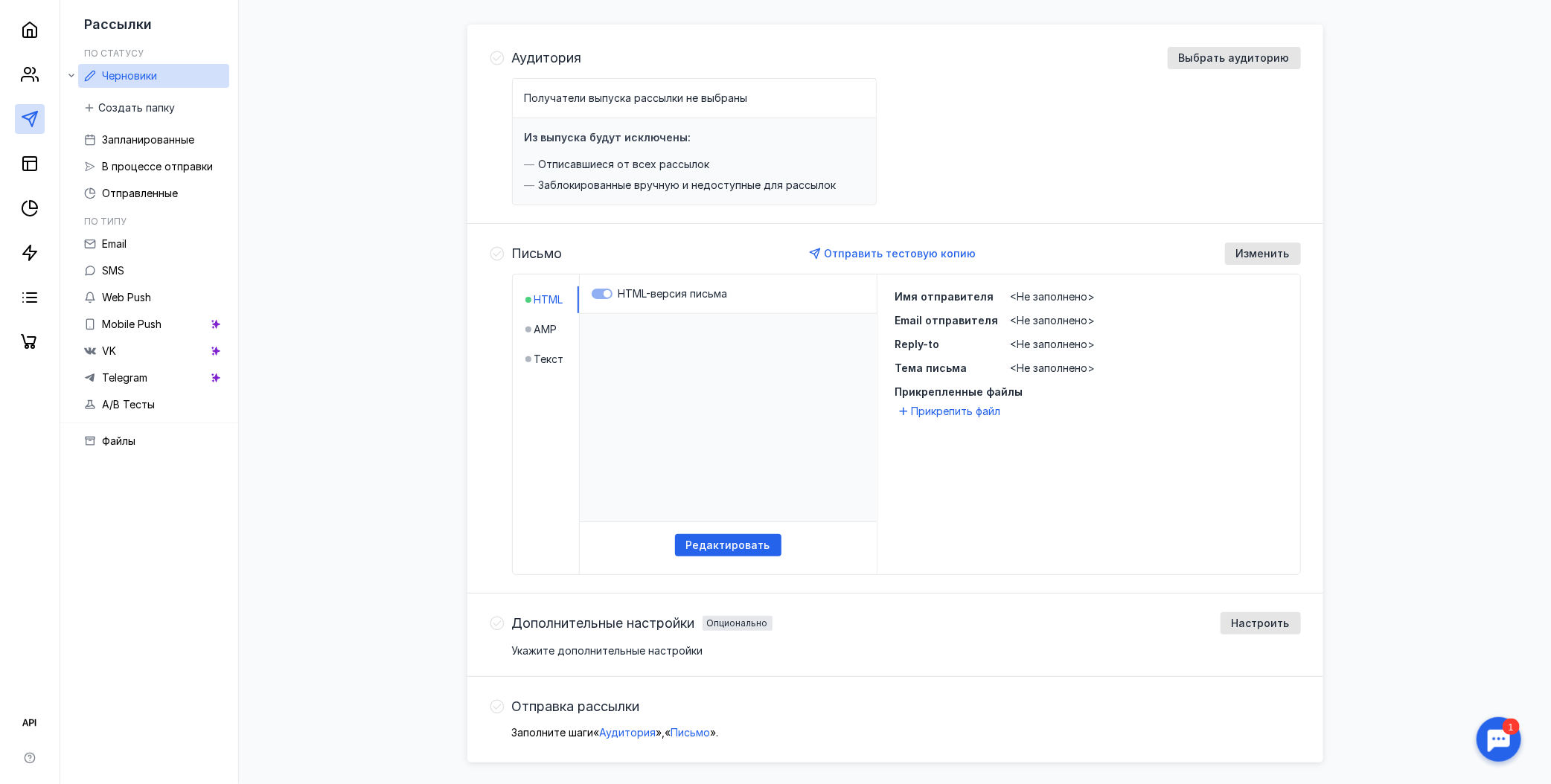
click at [545, 293] on span "HTML" at bounding box center [549, 300] width 29 height 15
click at [671, 395] on html at bounding box center [727, 418] width 297 height 208
